Goal: Task Accomplishment & Management: Manage account settings

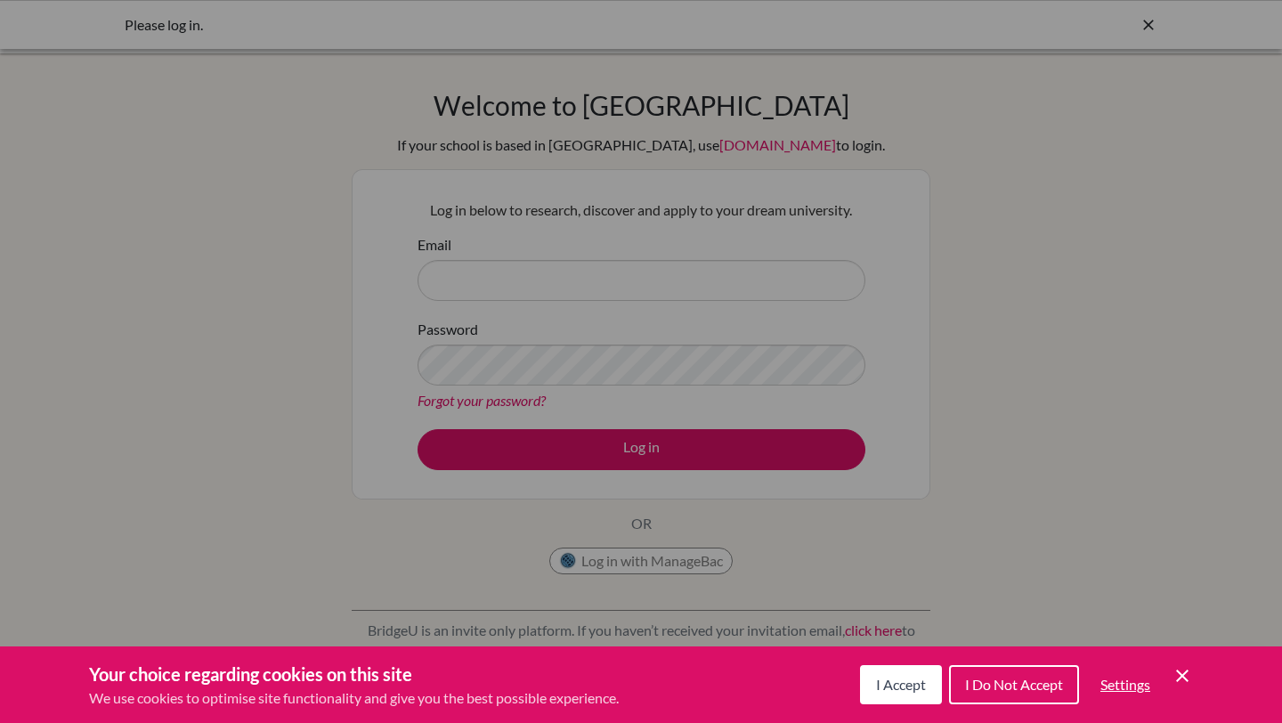
click at [890, 695] on button "I Accept" at bounding box center [901, 684] width 82 height 39
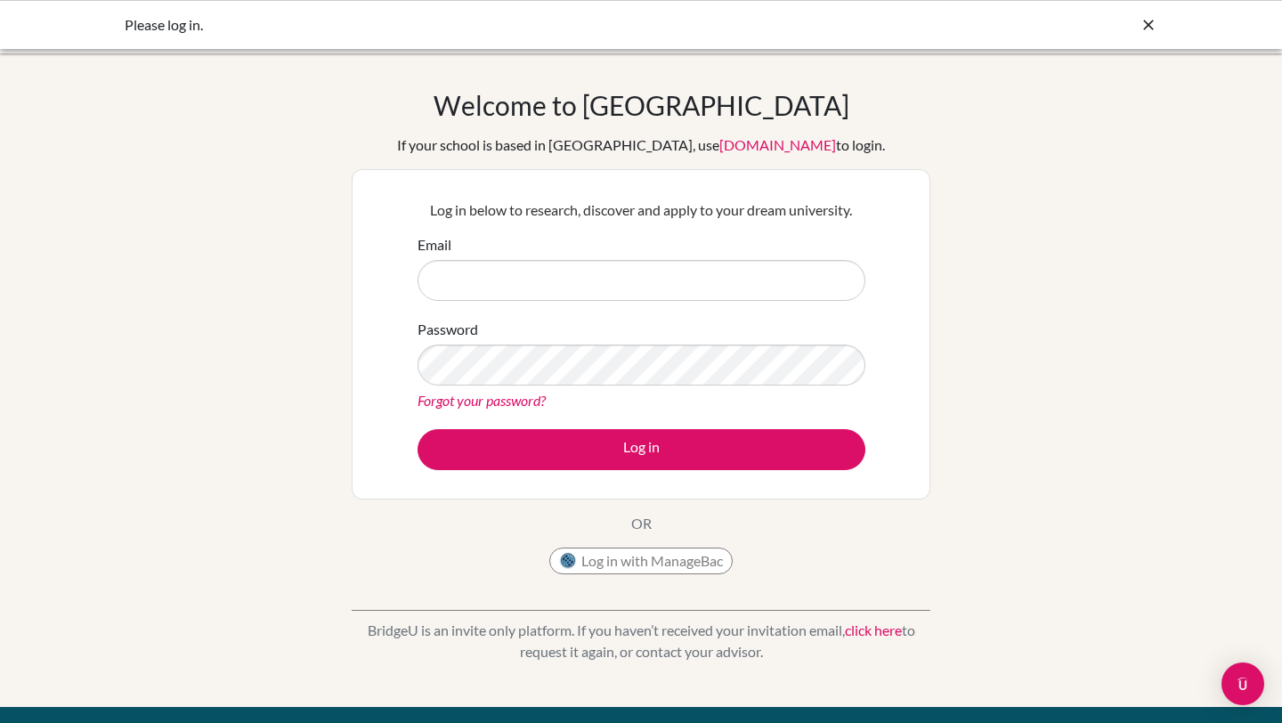
click at [530, 312] on form "Email Password Forgot your password? Log in" at bounding box center [641, 352] width 448 height 236
click at [525, 298] on input "Email" at bounding box center [641, 280] width 448 height 41
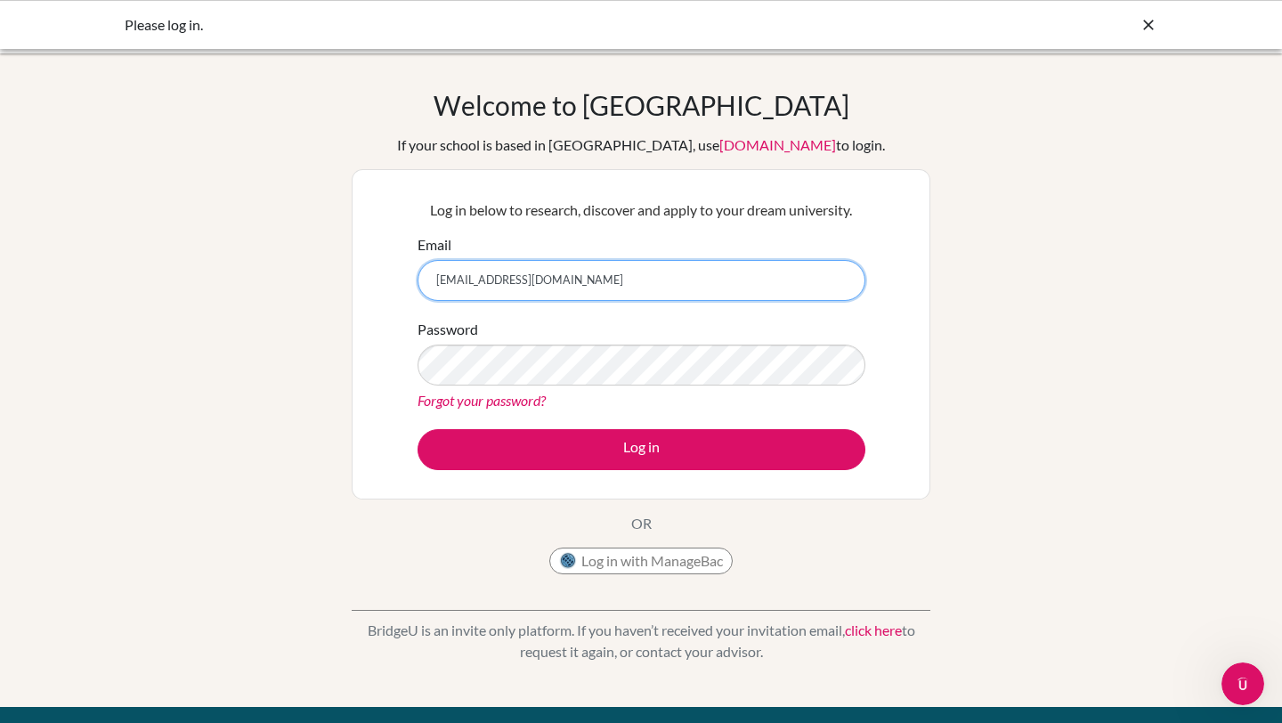
type input "[EMAIL_ADDRESS][DOMAIN_NAME]"
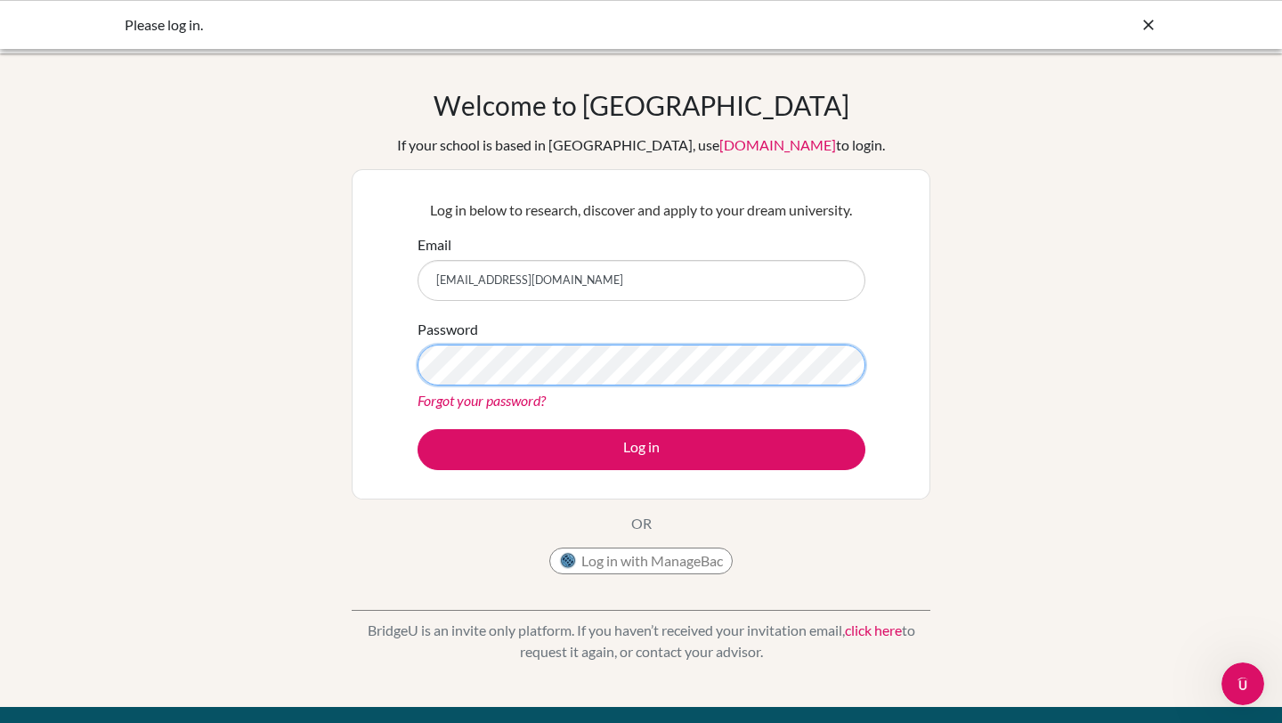
click at [417, 429] on button "Log in" at bounding box center [641, 449] width 448 height 41
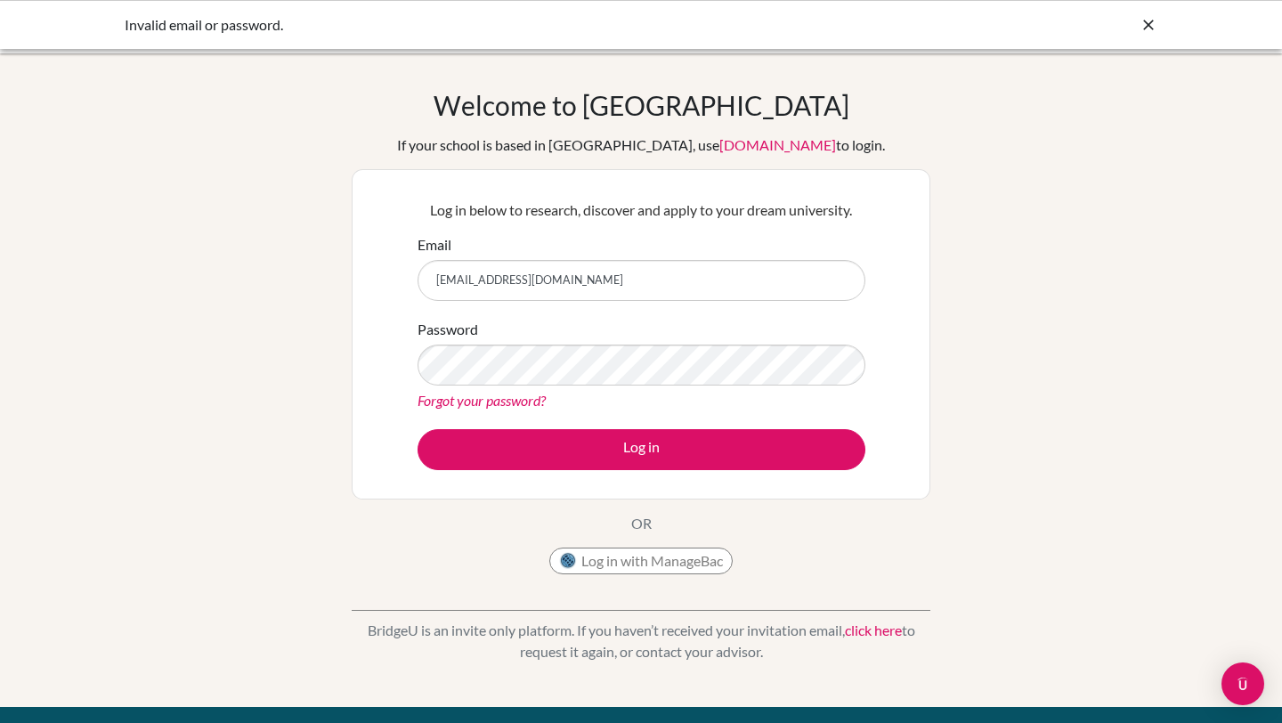
click at [474, 394] on link "Forgot your password?" at bounding box center [481, 400] width 128 height 17
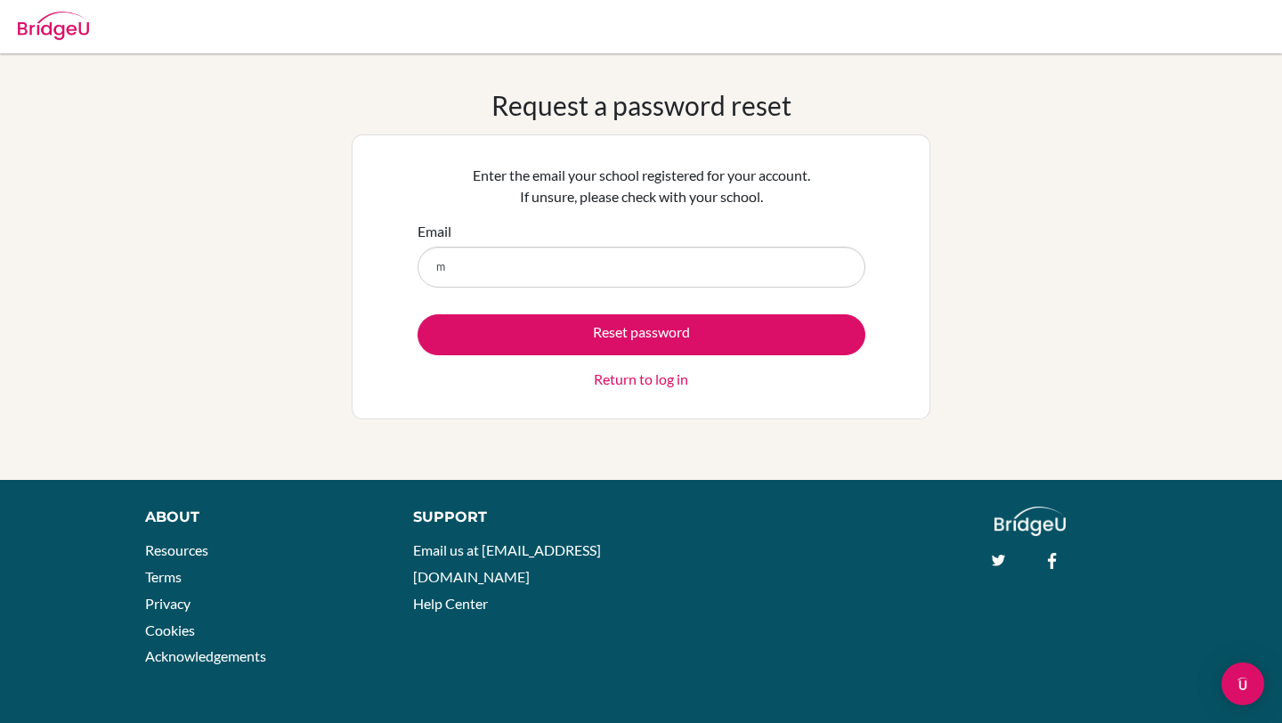
click at [1281, 115] on div "Request a password reset Enter the email your school registered for your accoun…" at bounding box center [641, 266] width 1282 height 355
click at [483, 284] on input "m" at bounding box center [641, 267] width 448 height 41
type input "[EMAIL_ADDRESS][DOMAIN_NAME]"
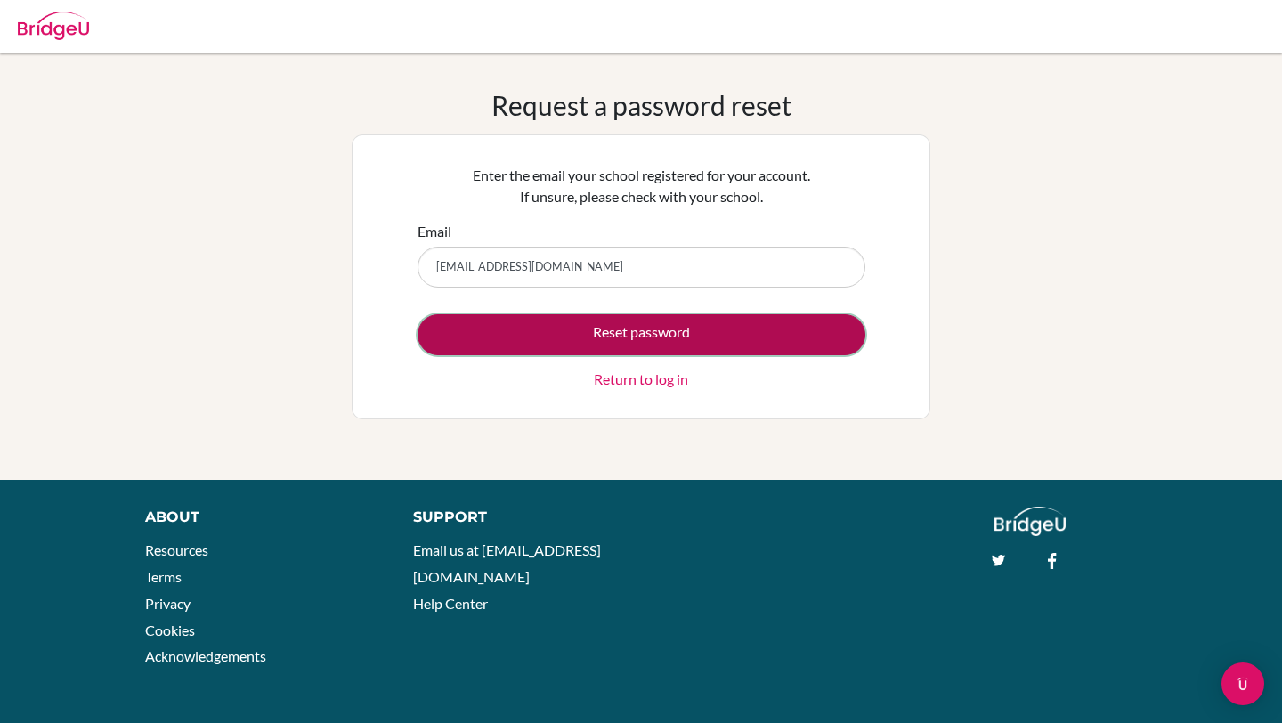
click at [574, 344] on button "Reset password" at bounding box center [641, 334] width 448 height 41
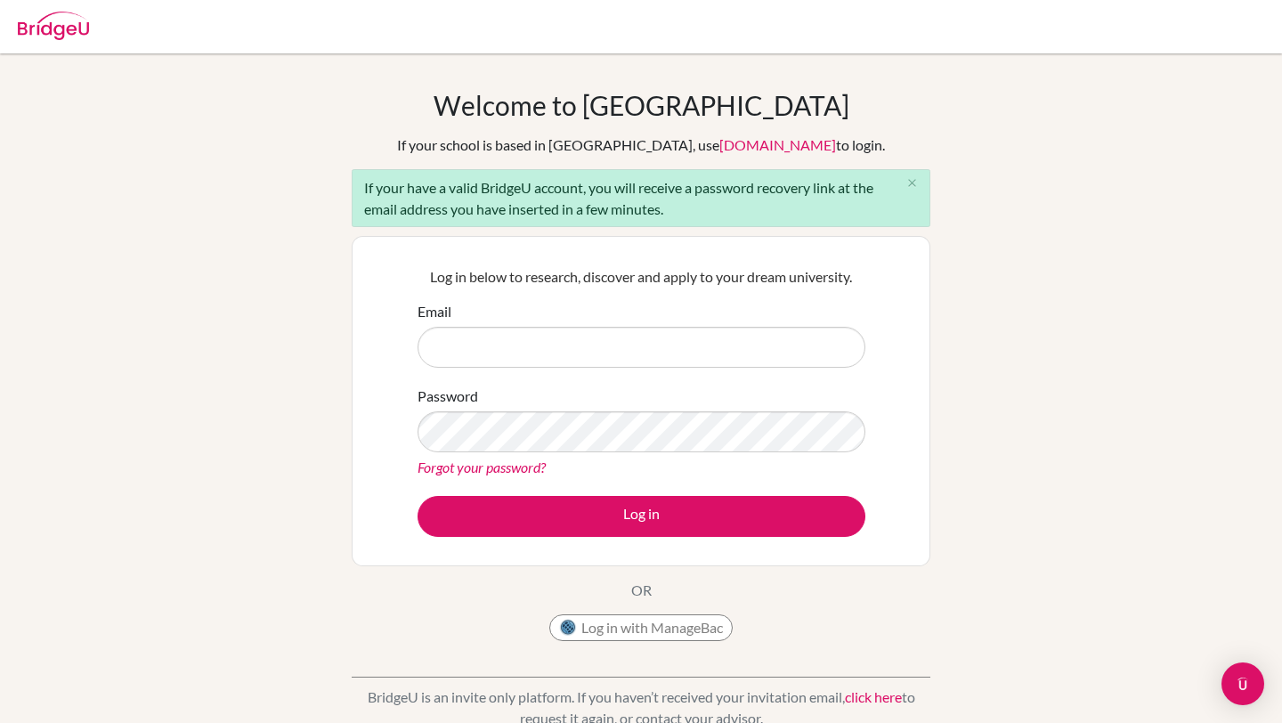
click at [448, 355] on input "Email" at bounding box center [641, 347] width 448 height 41
type input "[EMAIL_ADDRESS][DOMAIN_NAME]"
click at [533, 208] on div "If your have a valid BridgeU account, you will receive a password recovery link…" at bounding box center [641, 198] width 579 height 58
